Goal: Information Seeking & Learning: Check status

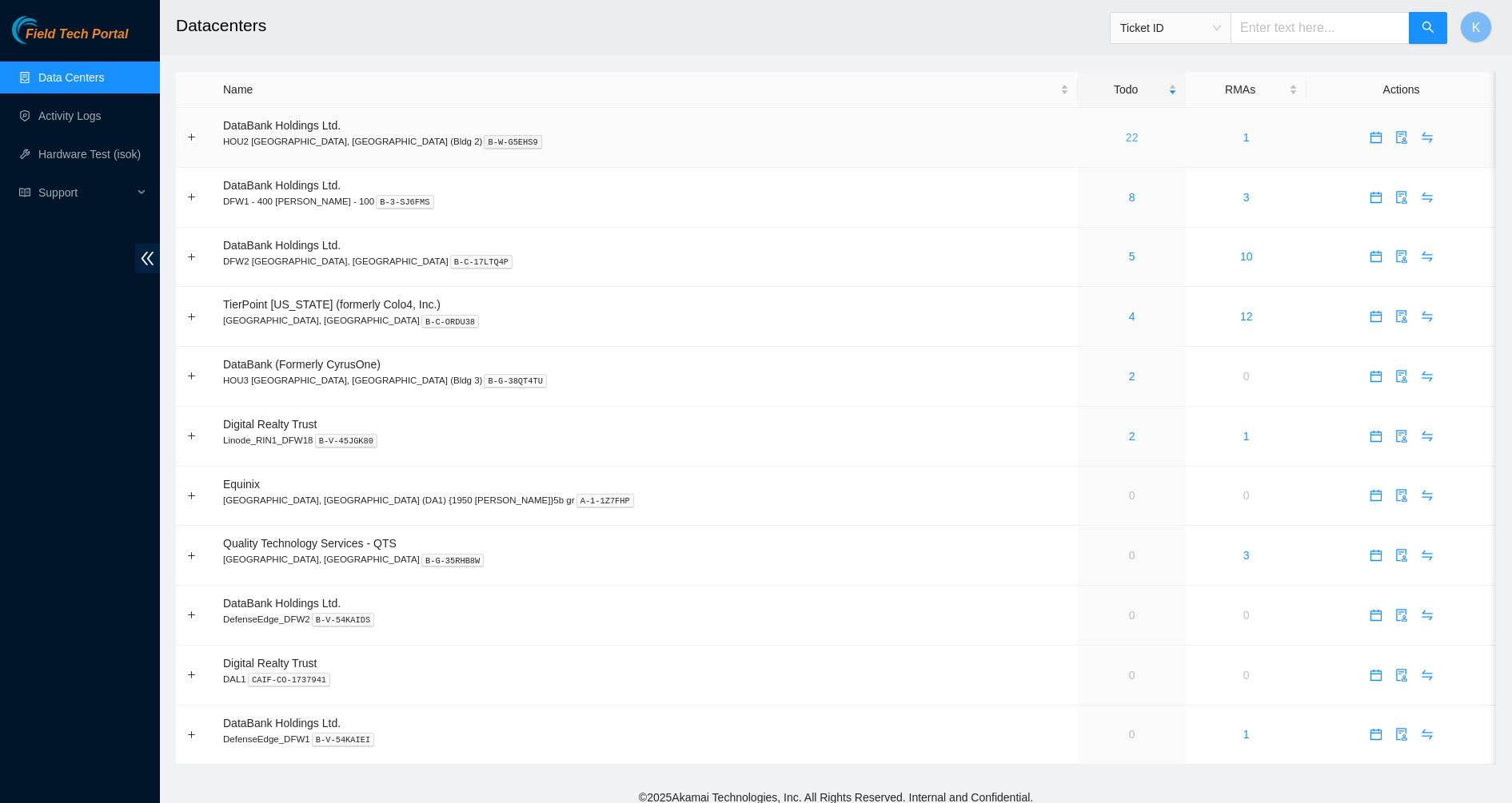
click at [1126, 139] on link "22" at bounding box center [1132, 137] width 13 height 13
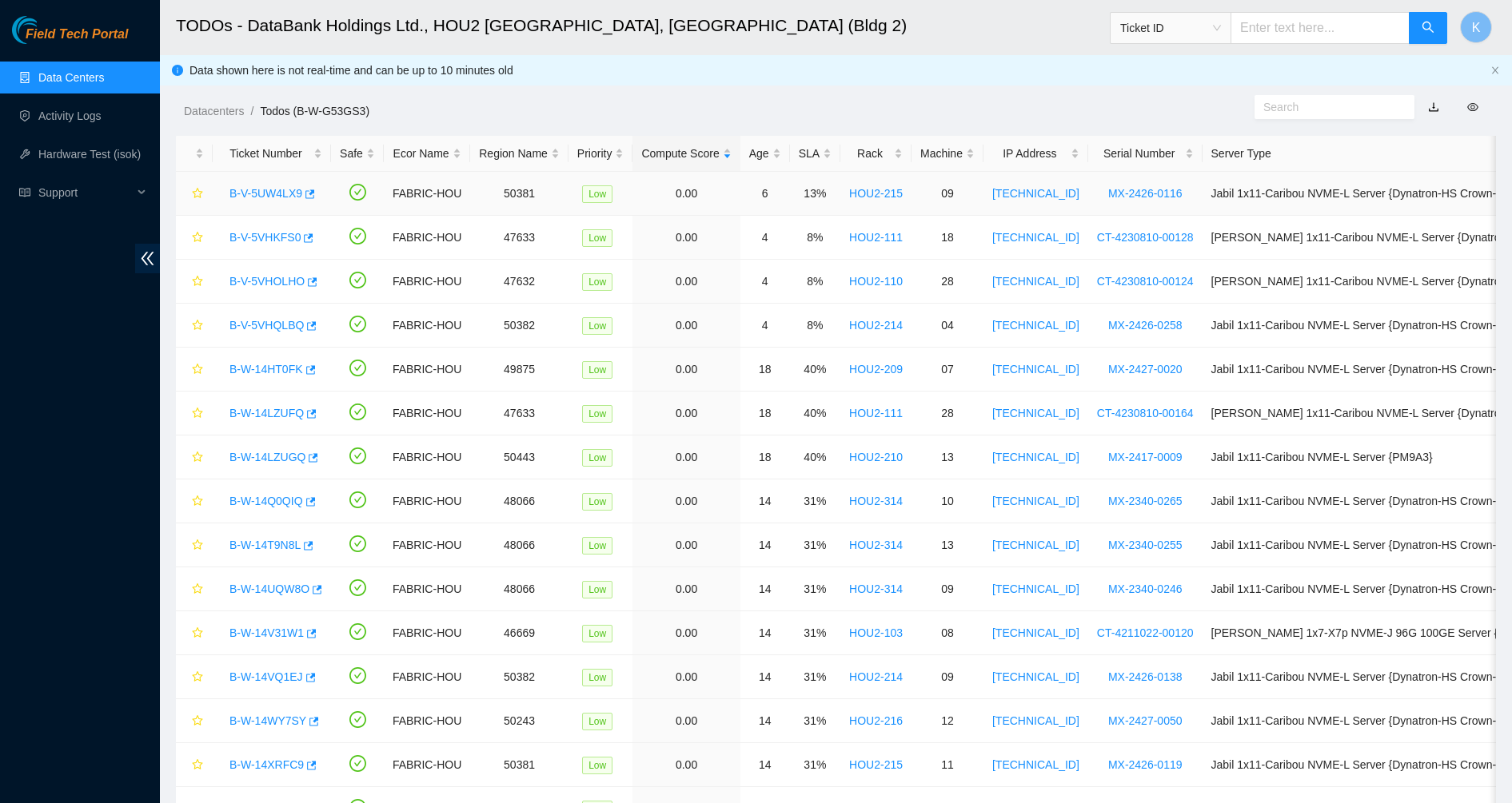
click at [286, 192] on link "B-V-5UW4LX9" at bounding box center [266, 193] width 72 height 13
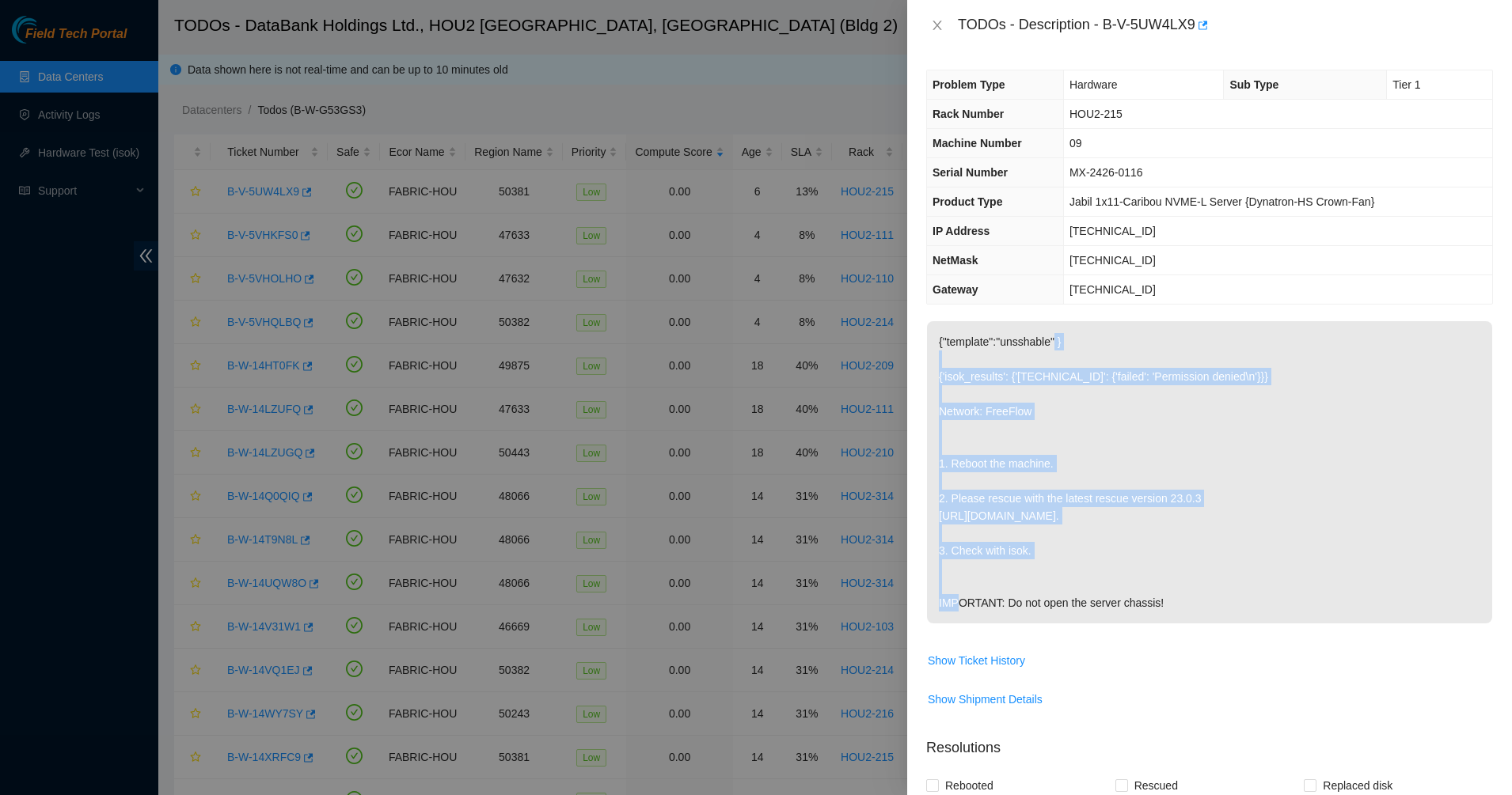
drag, startPoint x: 1054, startPoint y: 331, endPoint x: 1093, endPoint y: 540, distance: 212.6
click at [1093, 540] on p "{"template":"unsshable" } {'isok_results': {'[TECHNICAL_ID]': {'failed': 'Permi…" at bounding box center [1209, 471] width 565 height 302
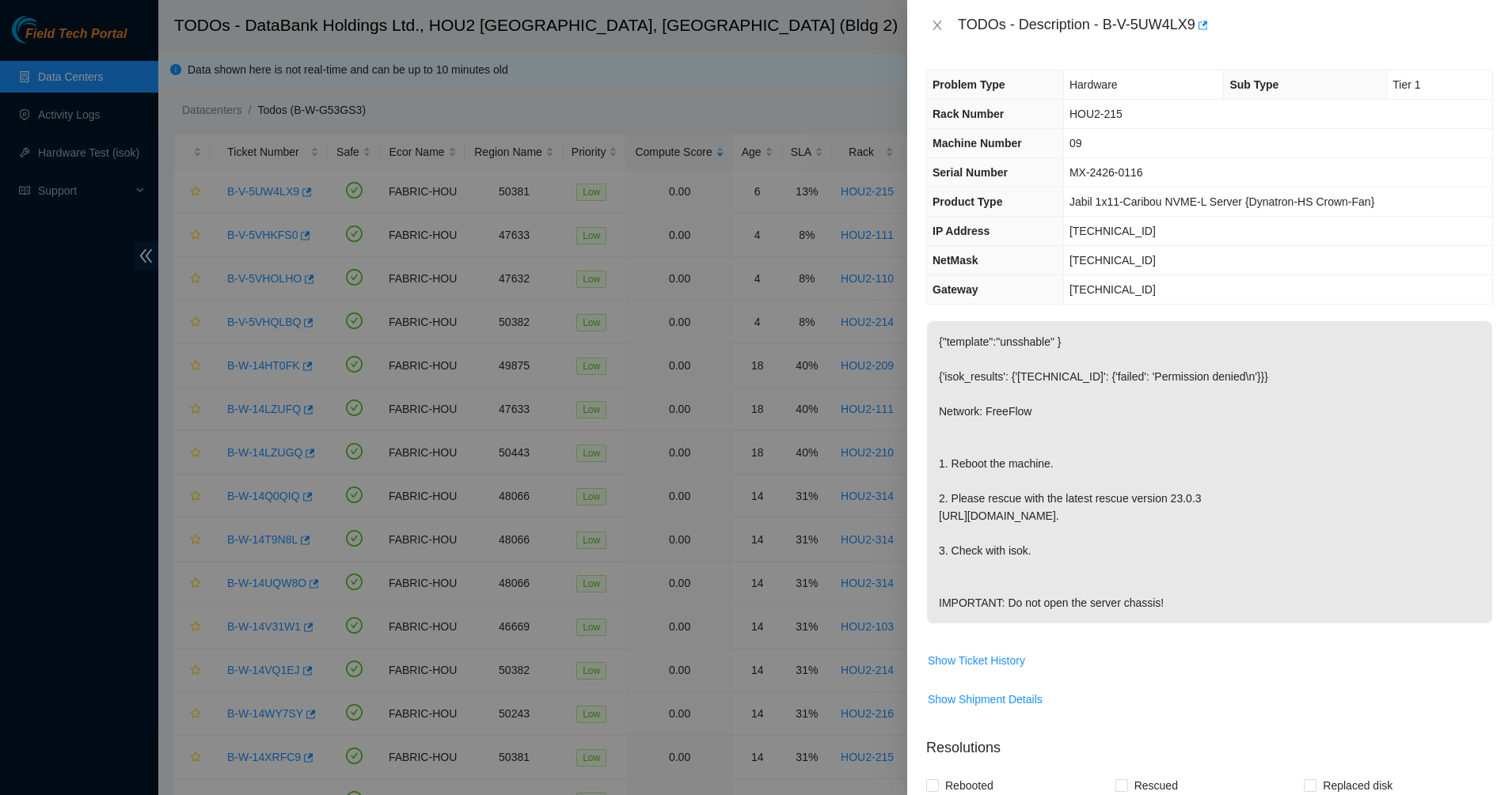
drag, startPoint x: 1058, startPoint y: 543, endPoint x: 1037, endPoint y: 555, distance: 24.2
click at [1056, 544] on p "{"template":"unsshable" } {'isok_results': {'[TECHNICAL_ID]': {'failed': 'Permi…" at bounding box center [1209, 471] width 565 height 302
click at [1032, 559] on p "{"template":"unsshable" } {'isok_results': {'[TECHNICAL_ID]': {'failed': 'Permi…" at bounding box center [1209, 471] width 565 height 302
click at [1110, 624] on p "{"template":"unsshable" } {'isok_results': {'23.220.202.204': {'failed': 'Permi…" at bounding box center [1209, 471] width 565 height 302
drag, startPoint x: 1110, startPoint y: 643, endPoint x: 1056, endPoint y: 645, distance: 54.0
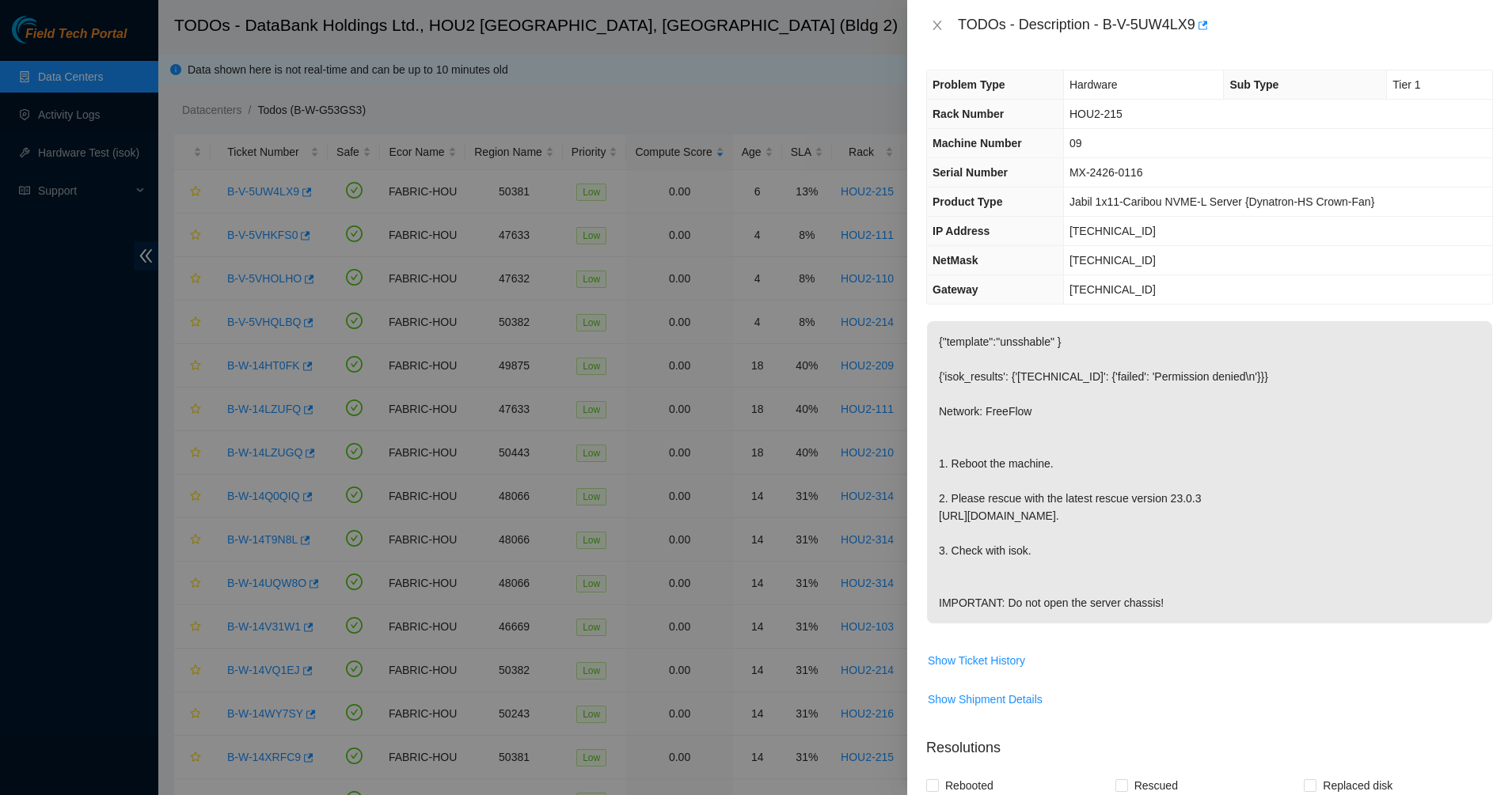
click at [1056, 624] on p "{"template":"unsshable" } {'isok_results': {'23.220.202.204': {'failed': 'Permi…" at bounding box center [1209, 471] width 565 height 302
drag, startPoint x: 1056, startPoint y: 645, endPoint x: 948, endPoint y: 345, distance: 318.8
click at [948, 345] on p "{"template":"unsshable" } {'isok_results': {'23.220.202.204': {'failed': 'Permi…" at bounding box center [1209, 471] width 565 height 302
drag, startPoint x: 948, startPoint y: 345, endPoint x: 937, endPoint y: 293, distance: 53.2
click at [934, 308] on div "Problem Type Hardware Sub Type Tier 1 Rack Number HOU2-215 Machine Number 09 Se…" at bounding box center [1209, 422] width 605 height 744
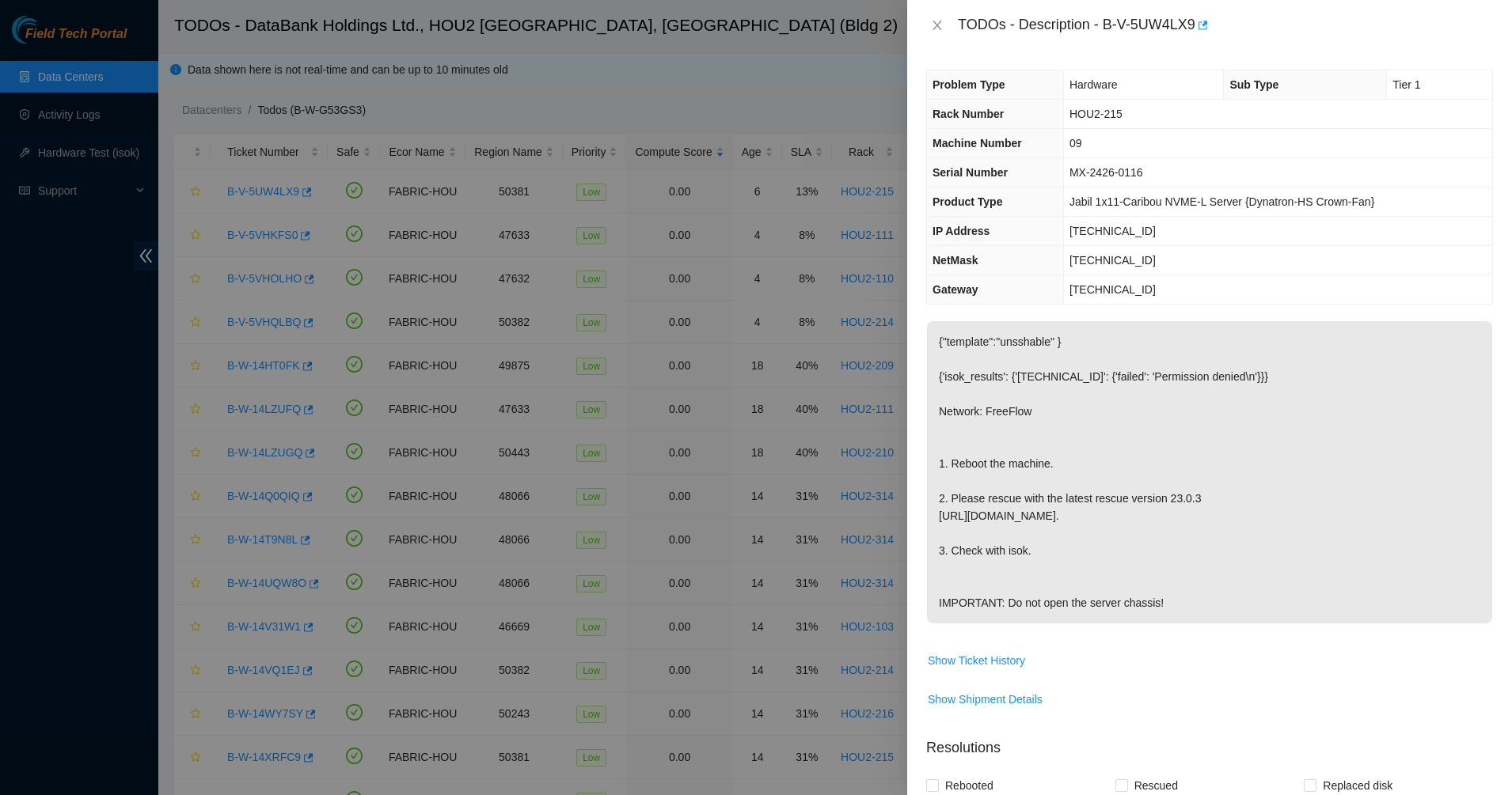
click at [942, 252] on th "NetMask" at bounding box center [995, 260] width 136 height 29
click at [938, 28] on icon "close" at bounding box center [938, 25] width 13 height 13
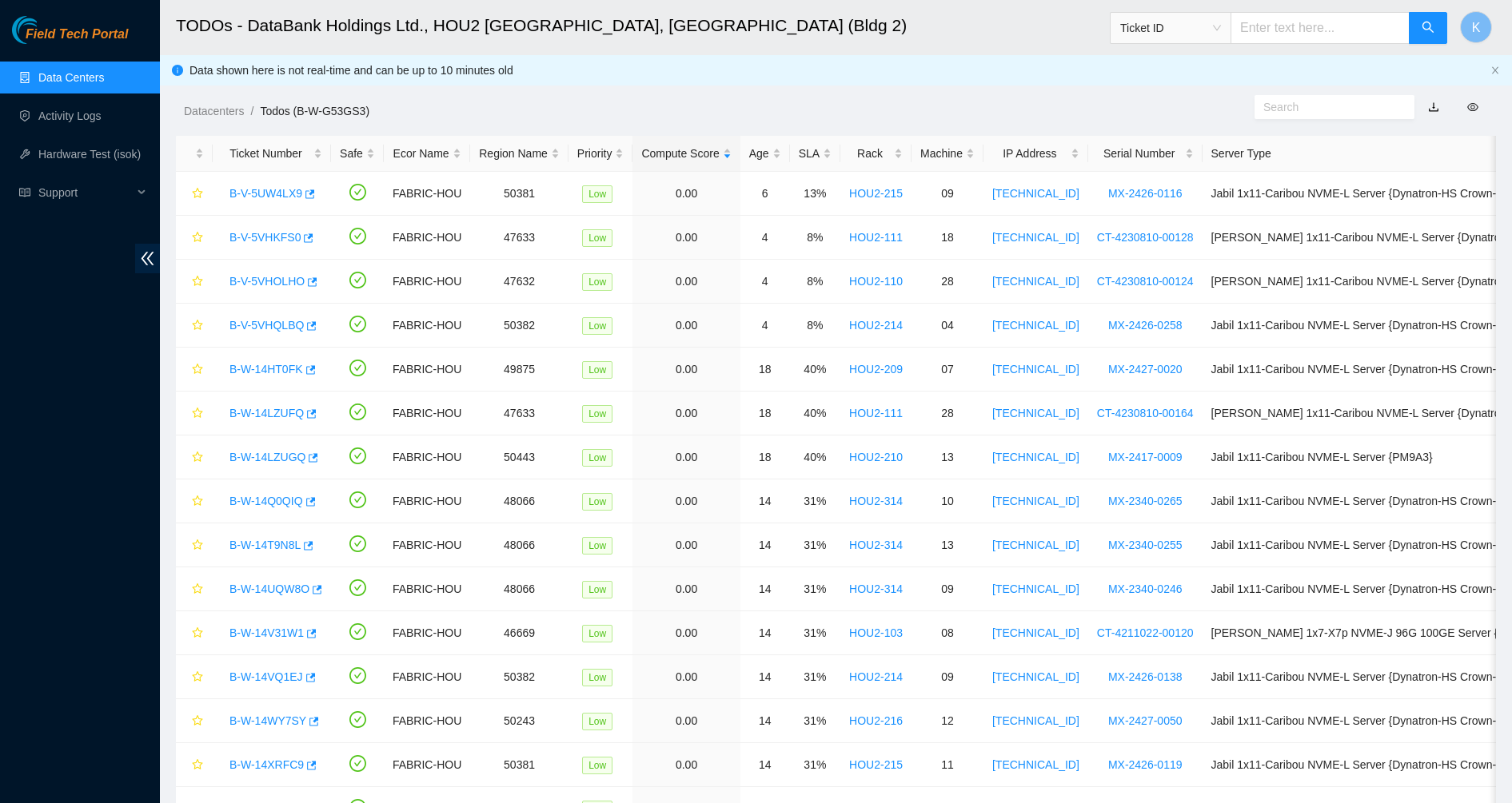
click at [54, 72] on link "Data Centers" at bounding box center [71, 78] width 66 height 13
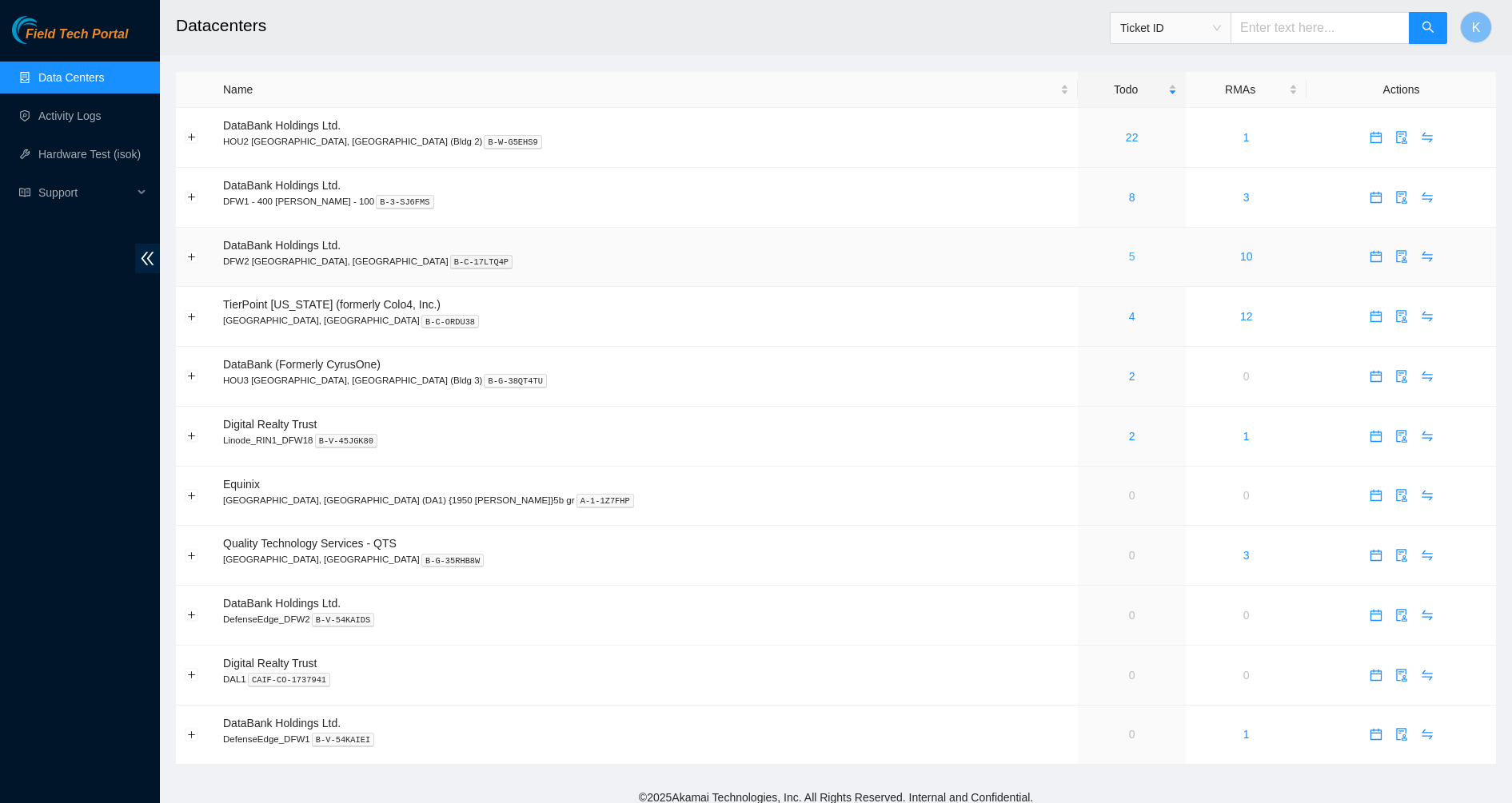
click at [1129, 256] on link "5" at bounding box center [1132, 256] width 6 height 13
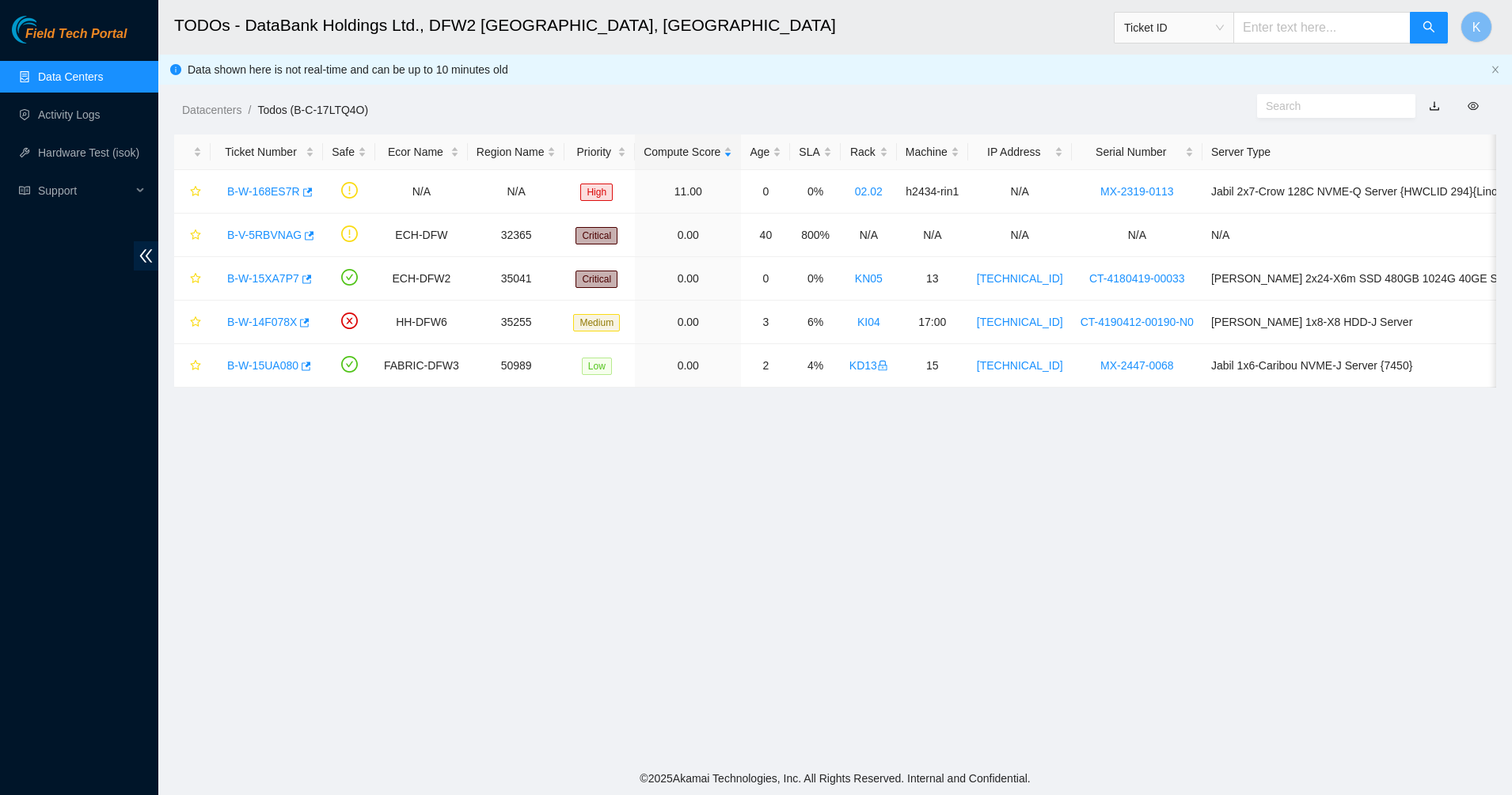
click at [93, 71] on link "Data Centers" at bounding box center [71, 77] width 65 height 13
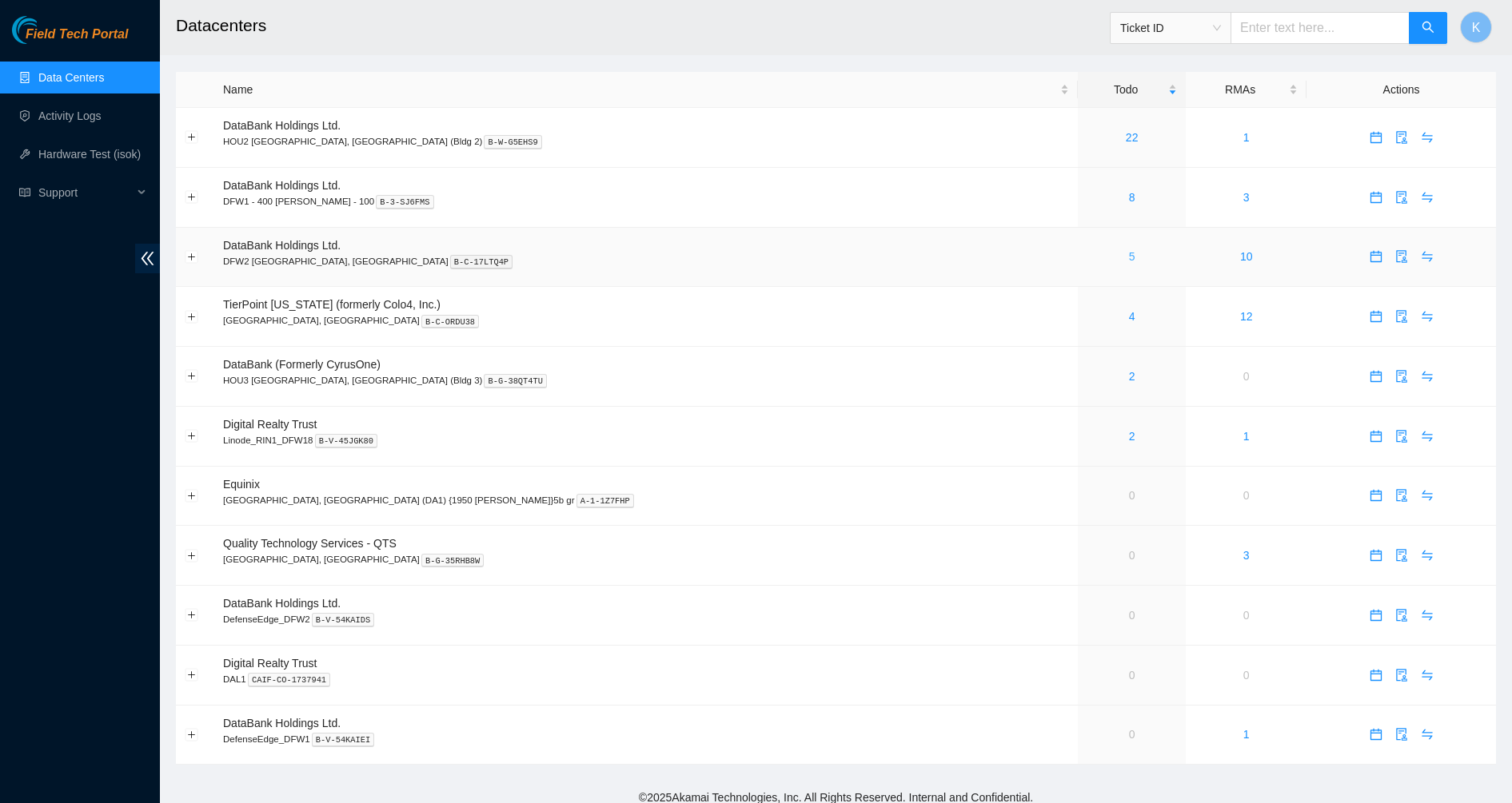
click at [1129, 261] on link "5" at bounding box center [1132, 256] width 6 height 13
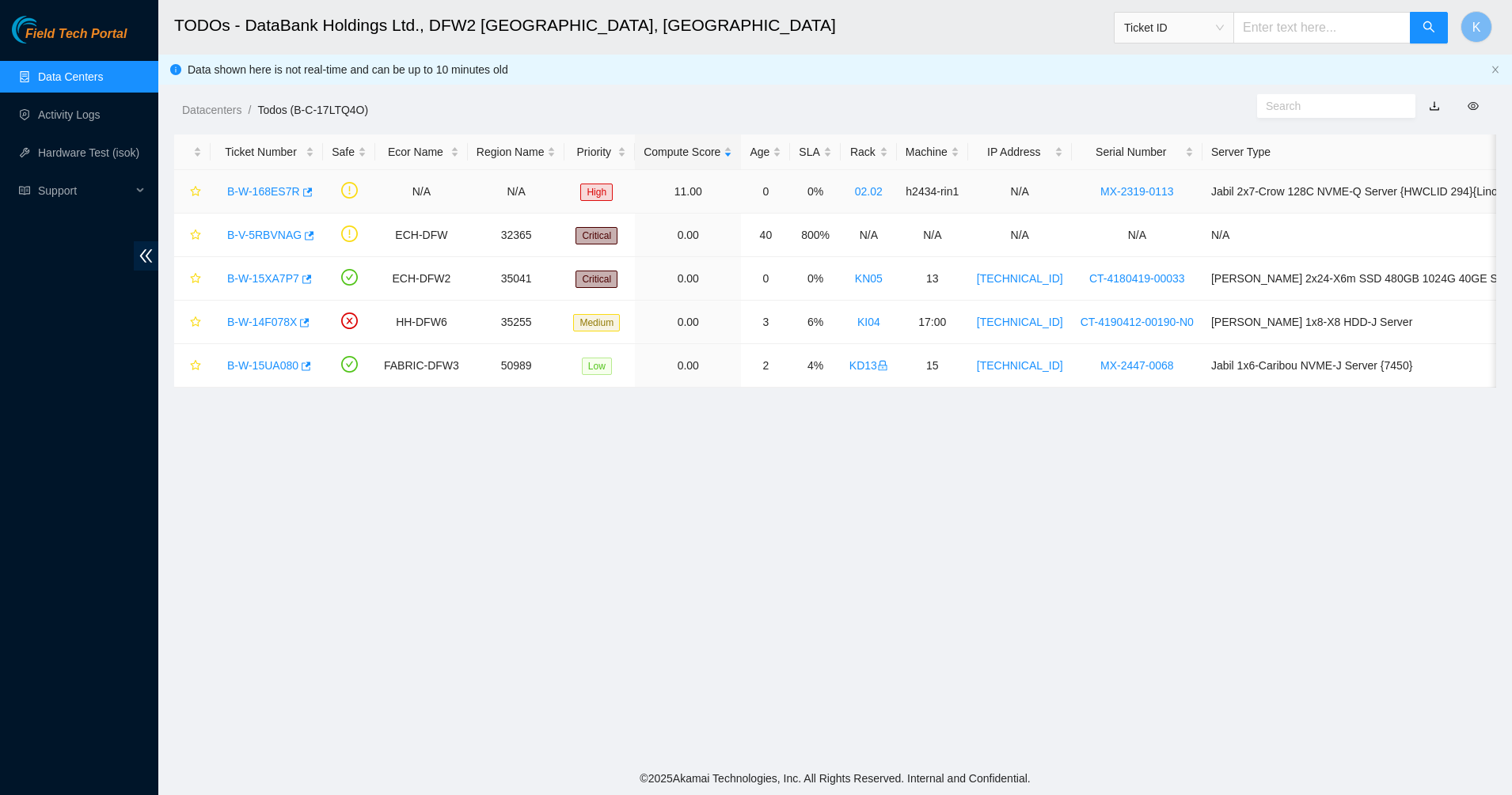
click at [268, 189] on link "B-W-168ES7R" at bounding box center [264, 191] width 73 height 13
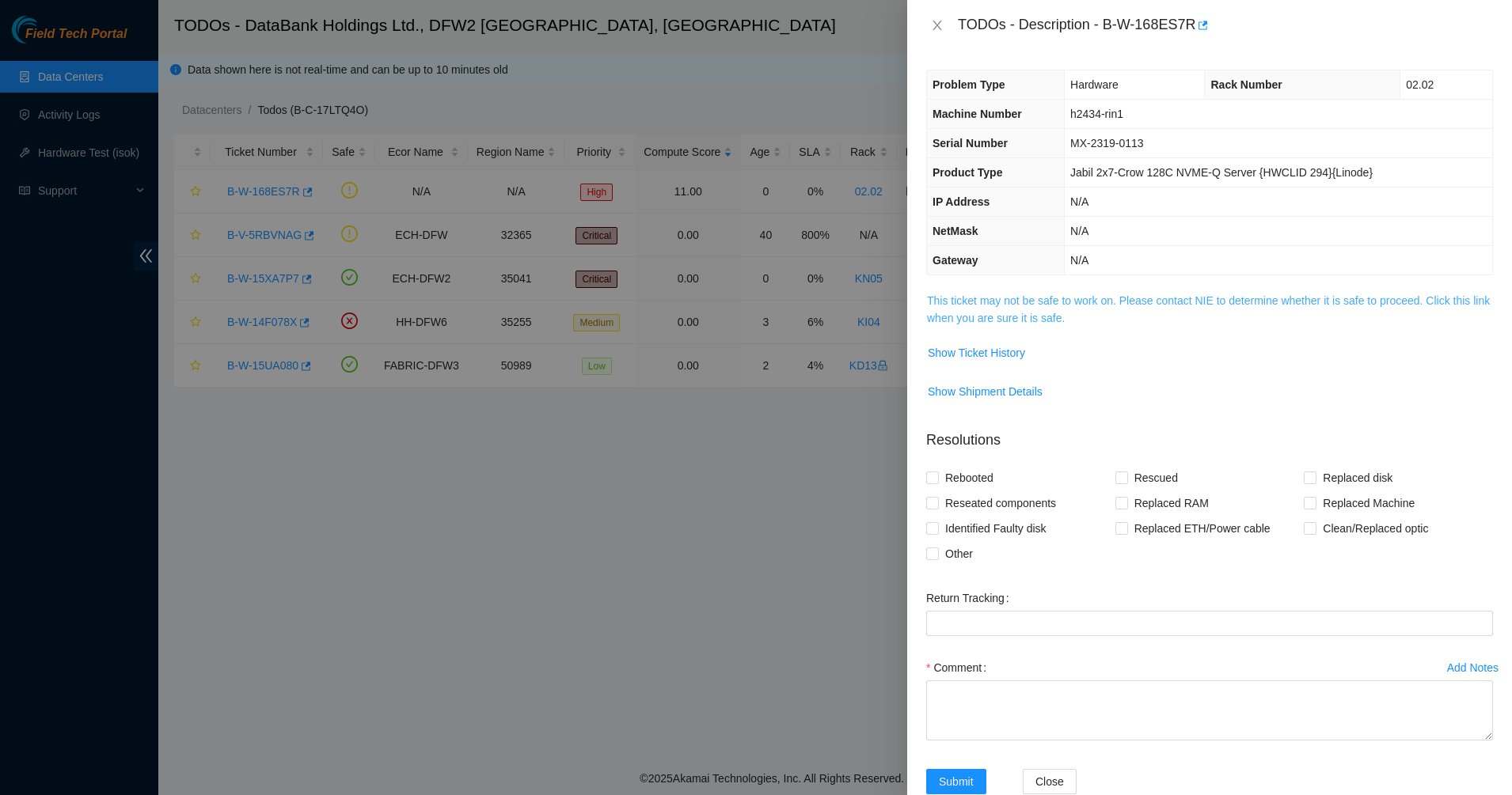
click at [1019, 299] on link "This ticket may not be safe to work on. Please contact NIE to determine whether…" at bounding box center [1208, 309] width 563 height 30
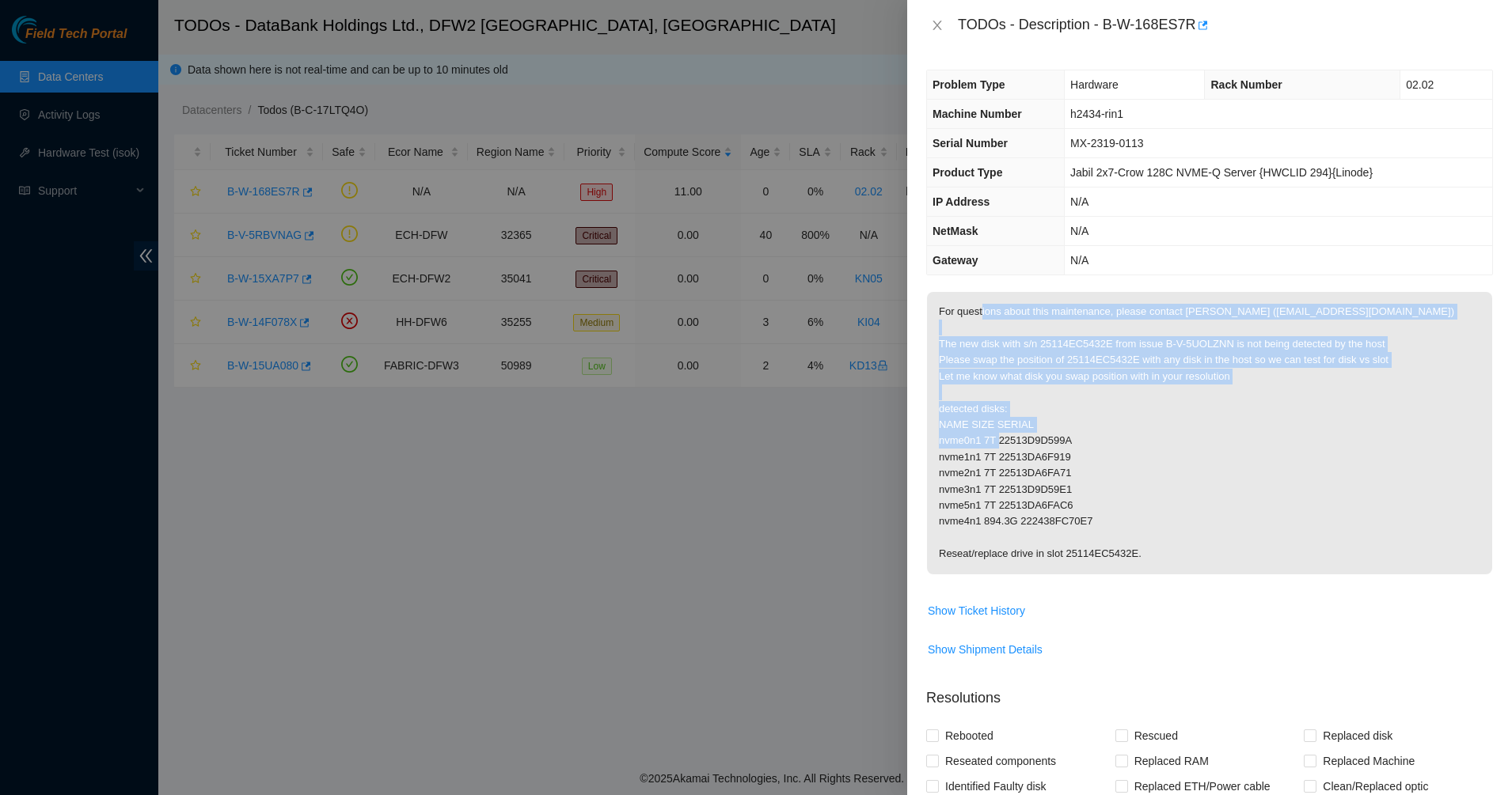
drag, startPoint x: 981, startPoint y: 315, endPoint x: 1214, endPoint y: 449, distance: 268.8
click at [1214, 449] on p "For questions about this maintenance, please contact Eric Polgar (epolgar@akama…" at bounding box center [1209, 433] width 565 height 283
click at [1214, 451] on p "For questions about this maintenance, please contact Eric Polgar (epolgar@akama…" at bounding box center [1209, 433] width 565 height 283
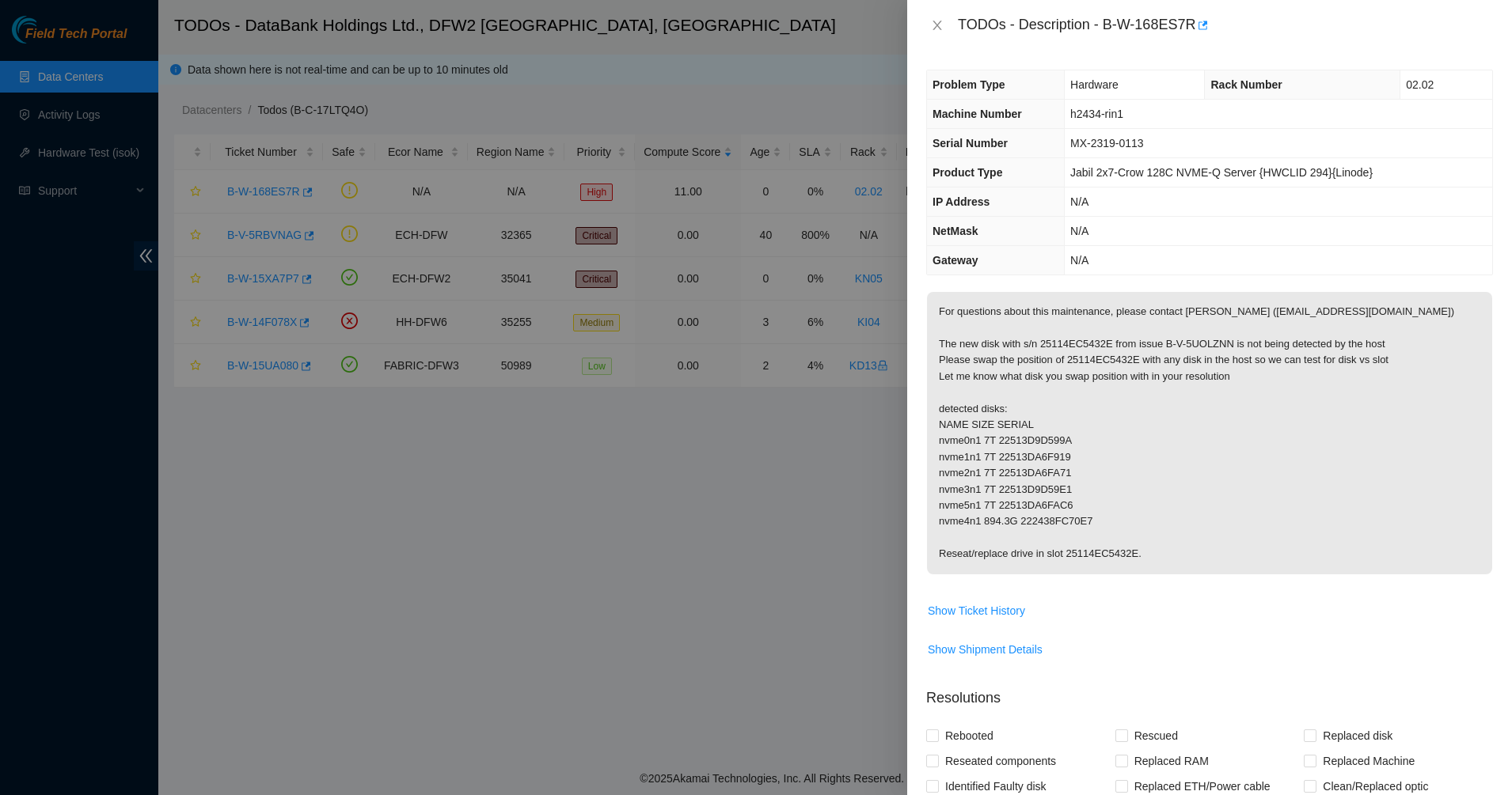
click at [1068, 461] on p "For questions about this maintenance, please contact Eric Polgar (epolgar@akama…" at bounding box center [1209, 433] width 565 height 283
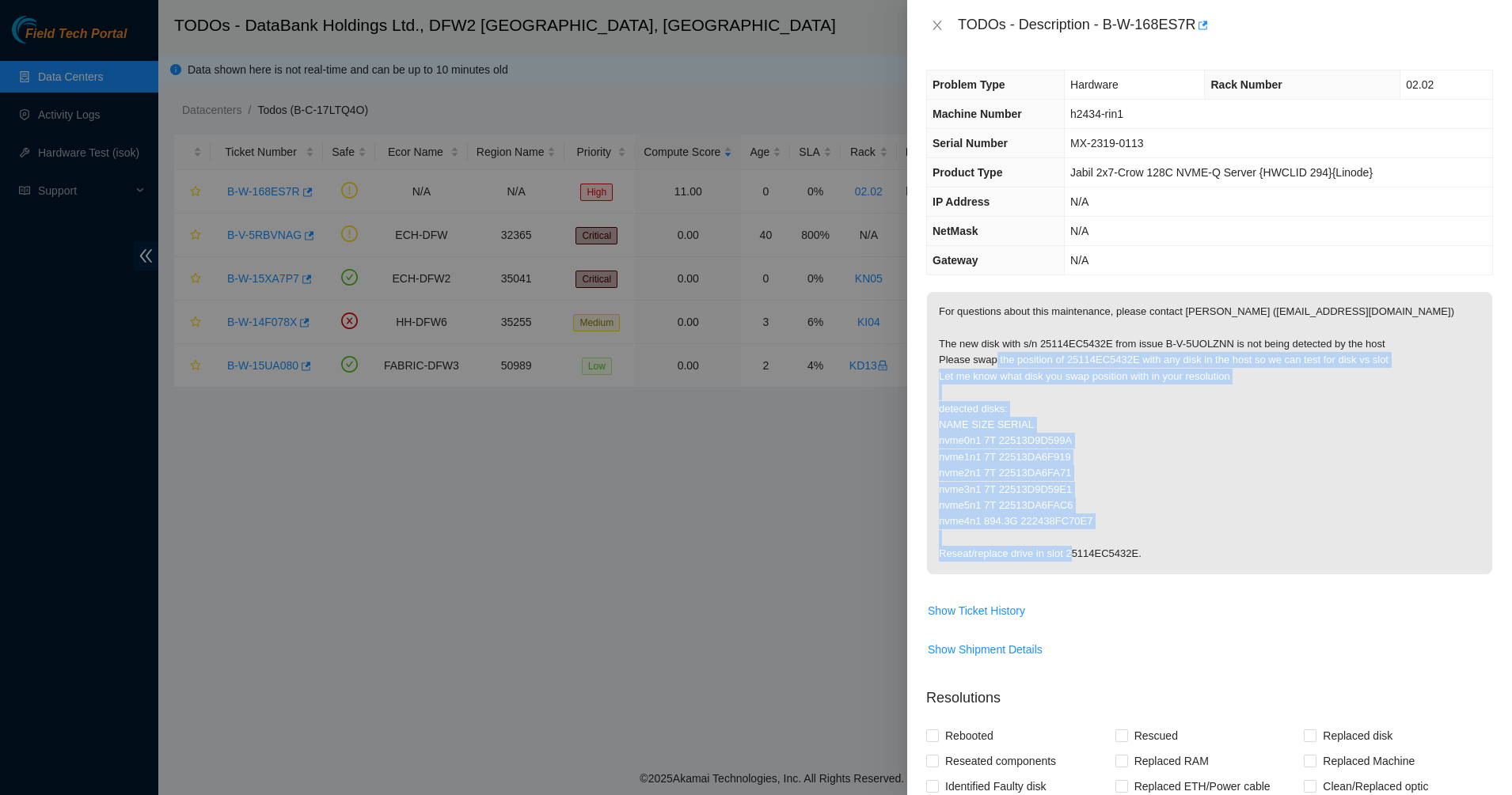
drag, startPoint x: 1081, startPoint y: 358, endPoint x: 1151, endPoint y: 550, distance: 204.4
click at [1151, 550] on p "For questions about this maintenance, please contact Eric Polgar (epolgar@akama…" at bounding box center [1209, 433] width 565 height 283
drag, startPoint x: 1151, startPoint y: 550, endPoint x: 1006, endPoint y: 574, distance: 147.0
click at [1151, 551] on p "For questions about this maintenance, please contact Eric Polgar (epolgar@akama…" at bounding box center [1209, 433] width 565 height 283
click at [948, 619] on span "Show Ticket History" at bounding box center [976, 610] width 97 height 17
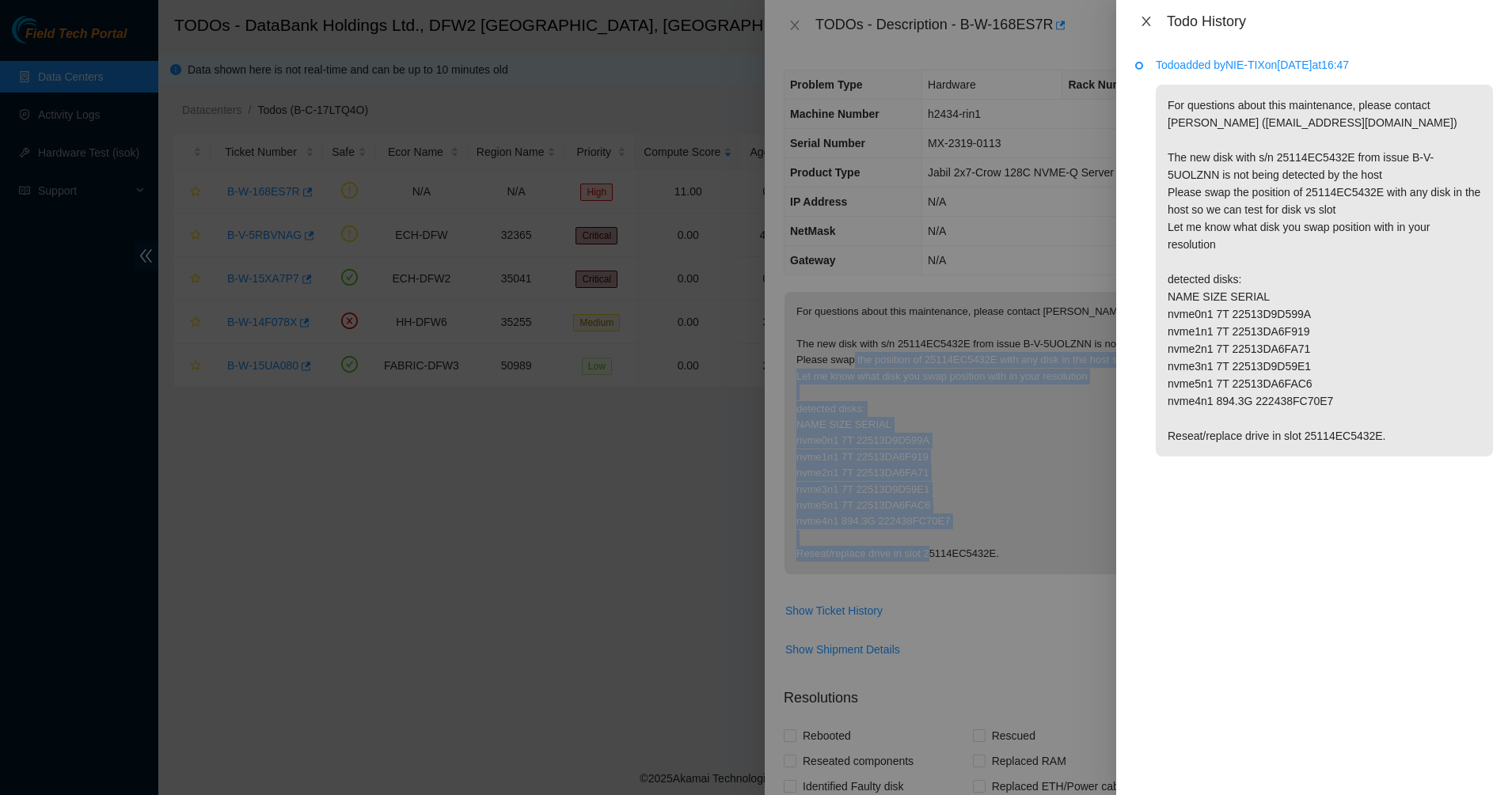
click at [1147, 21] on icon "close" at bounding box center [1146, 21] width 9 height 9
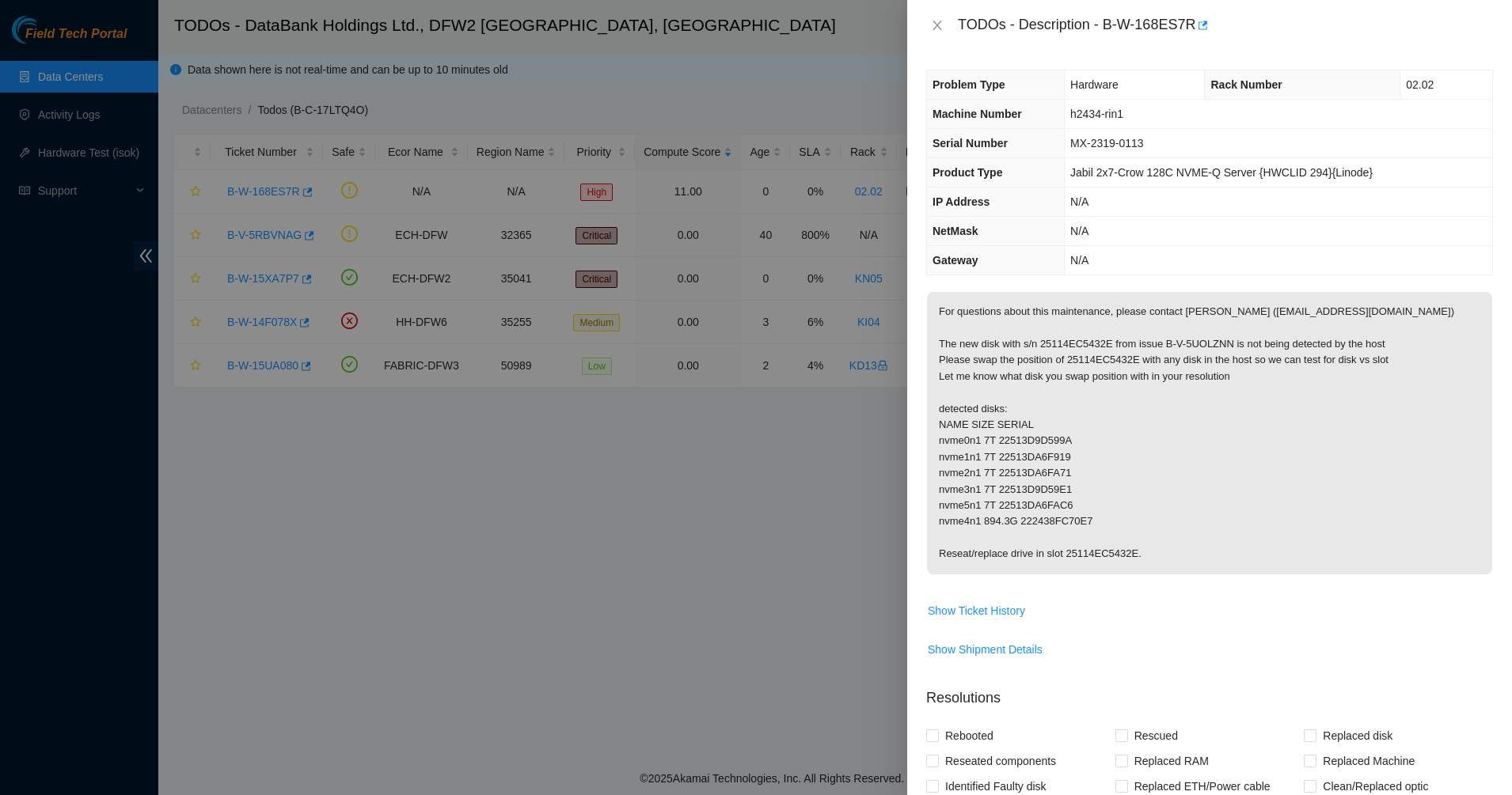
click at [959, 19] on div "TODOs - Description - B-W-168ES7R" at bounding box center [1225, 25] width 535 height 25
click at [932, 21] on icon "close" at bounding box center [938, 25] width 13 height 13
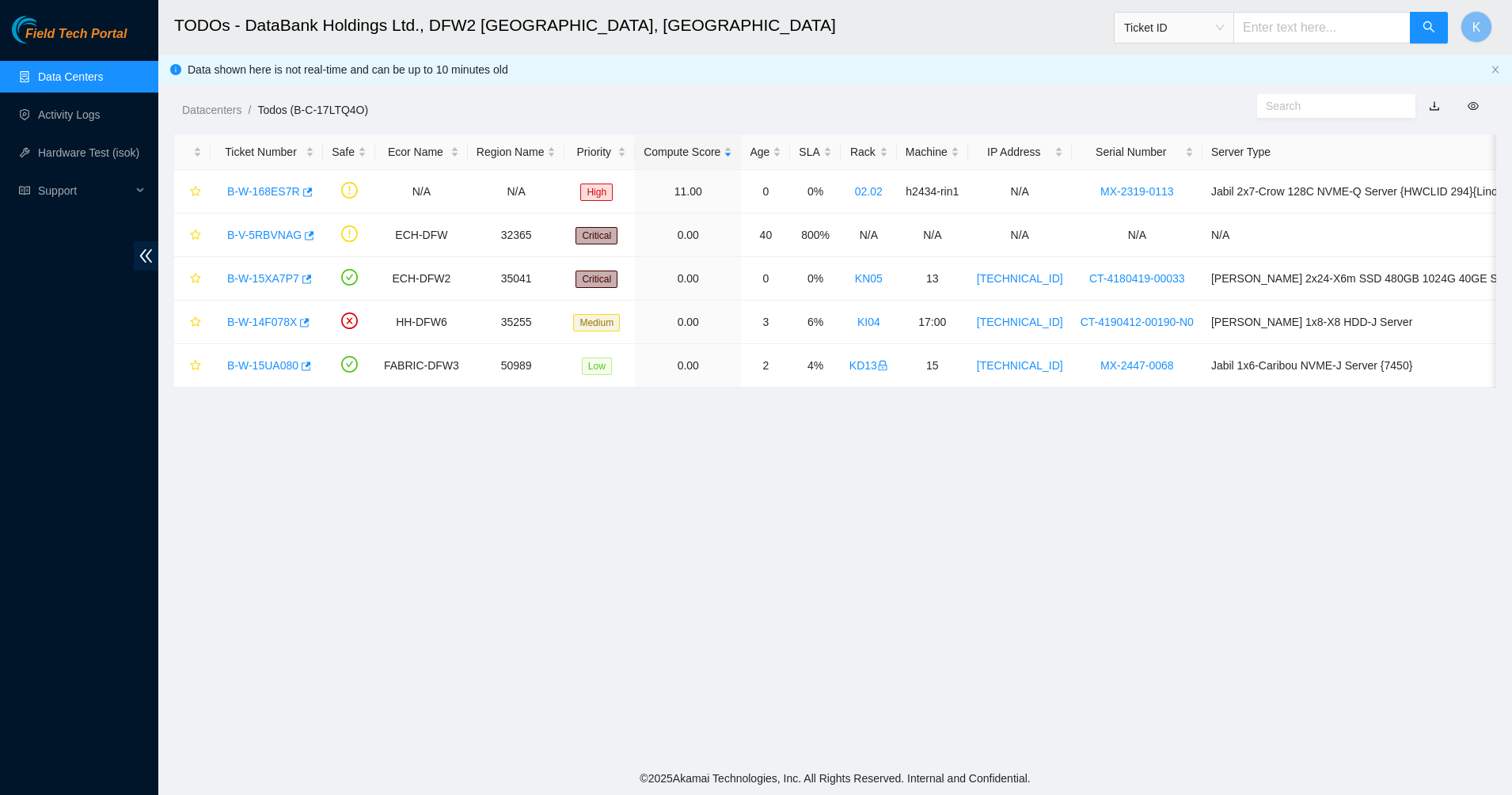
click at [874, 46] on body "Field Tech Portal Data Centers Activity Logs Hardware Test (isok) Support TODOs…" at bounding box center [756, 397] width 1512 height 795
click at [265, 369] on link "B-W-15UA080" at bounding box center [263, 365] width 72 height 13
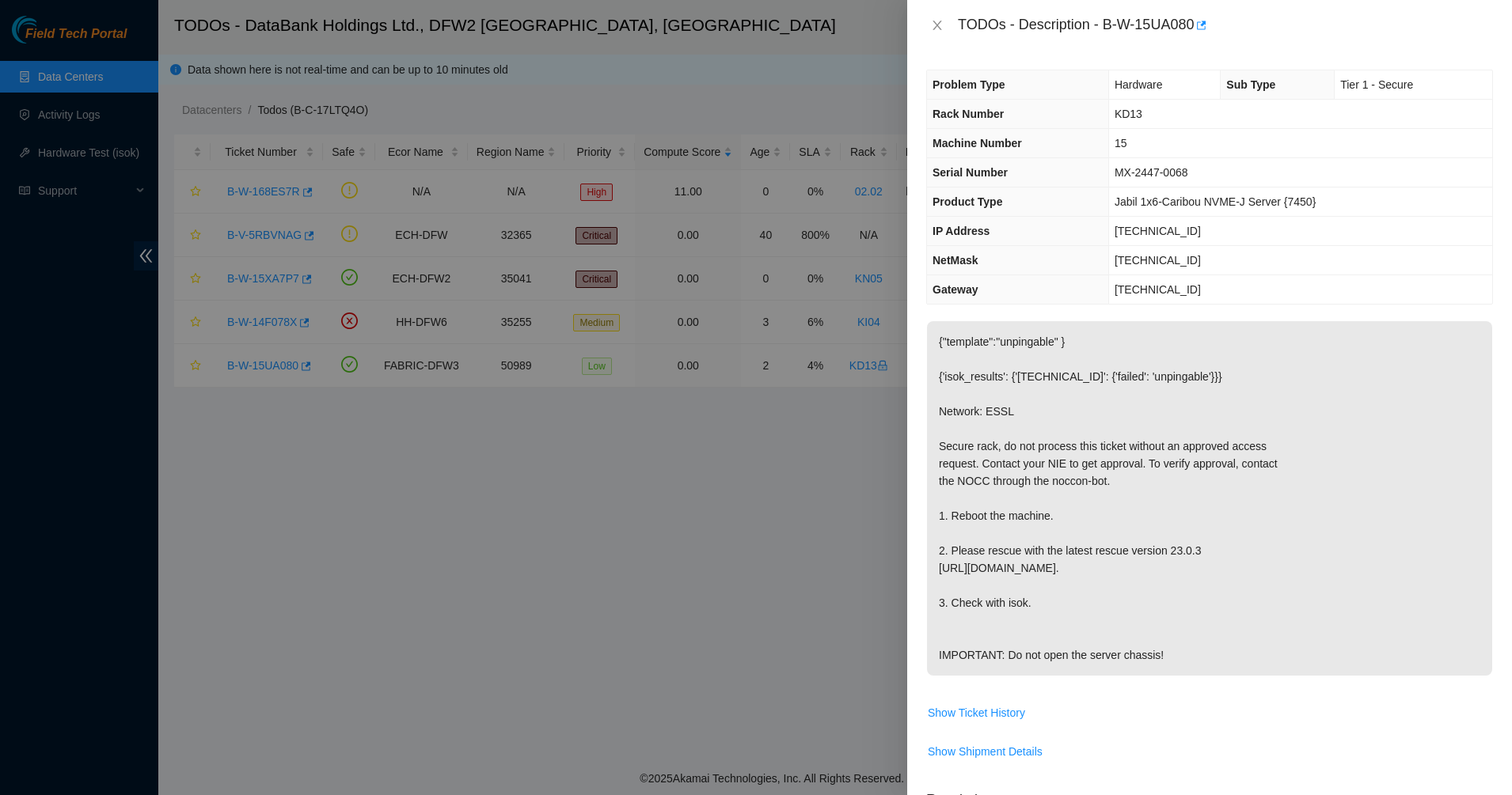
click at [924, 22] on div "TODOs - Description - B-W-15UA080" at bounding box center [1209, 25] width 605 height 51
click at [931, 22] on button "Close" at bounding box center [937, 25] width 22 height 15
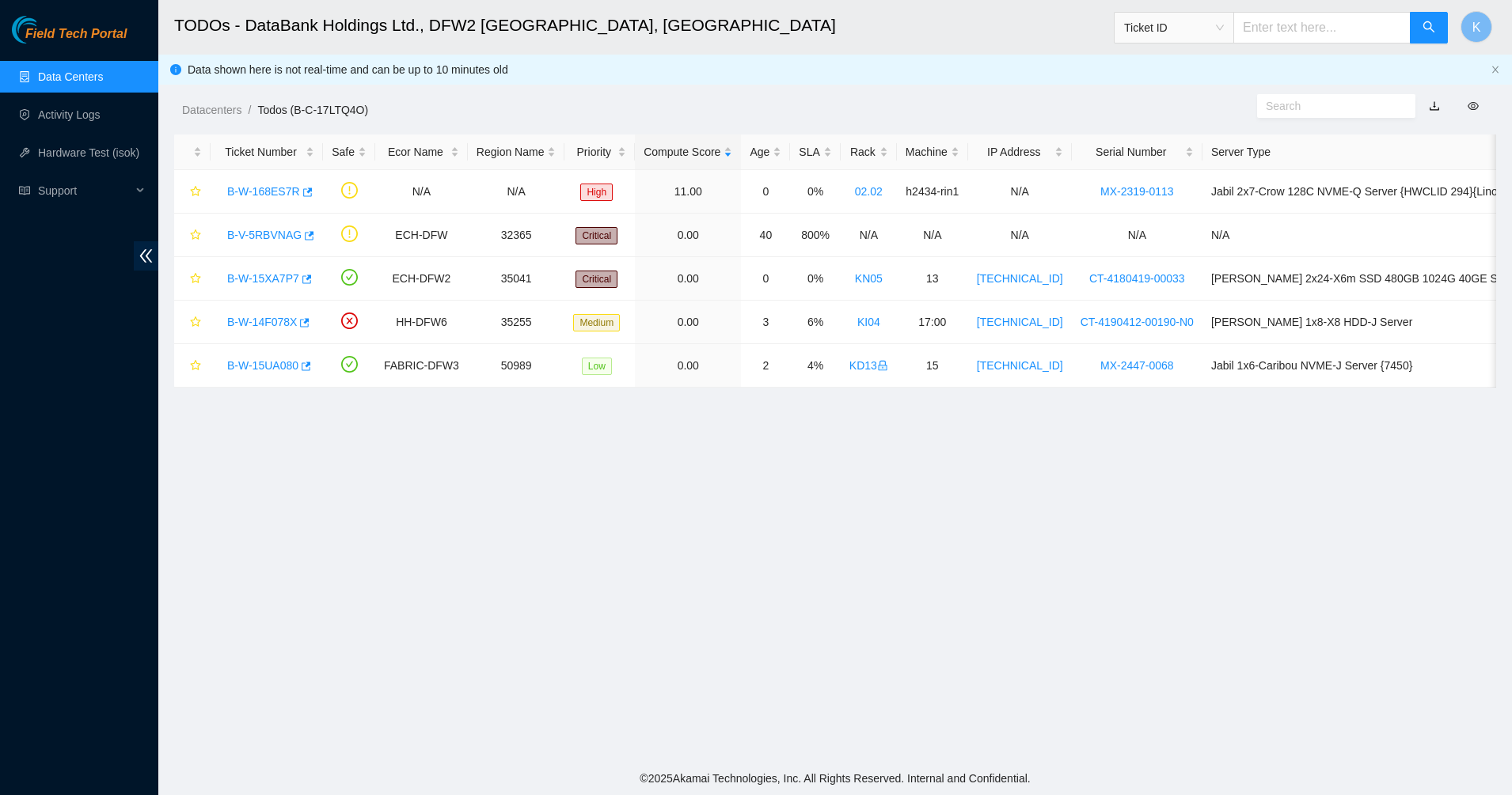
click at [54, 71] on link "Data Centers" at bounding box center [71, 77] width 65 height 13
